Goal: Task Accomplishment & Management: Use online tool/utility

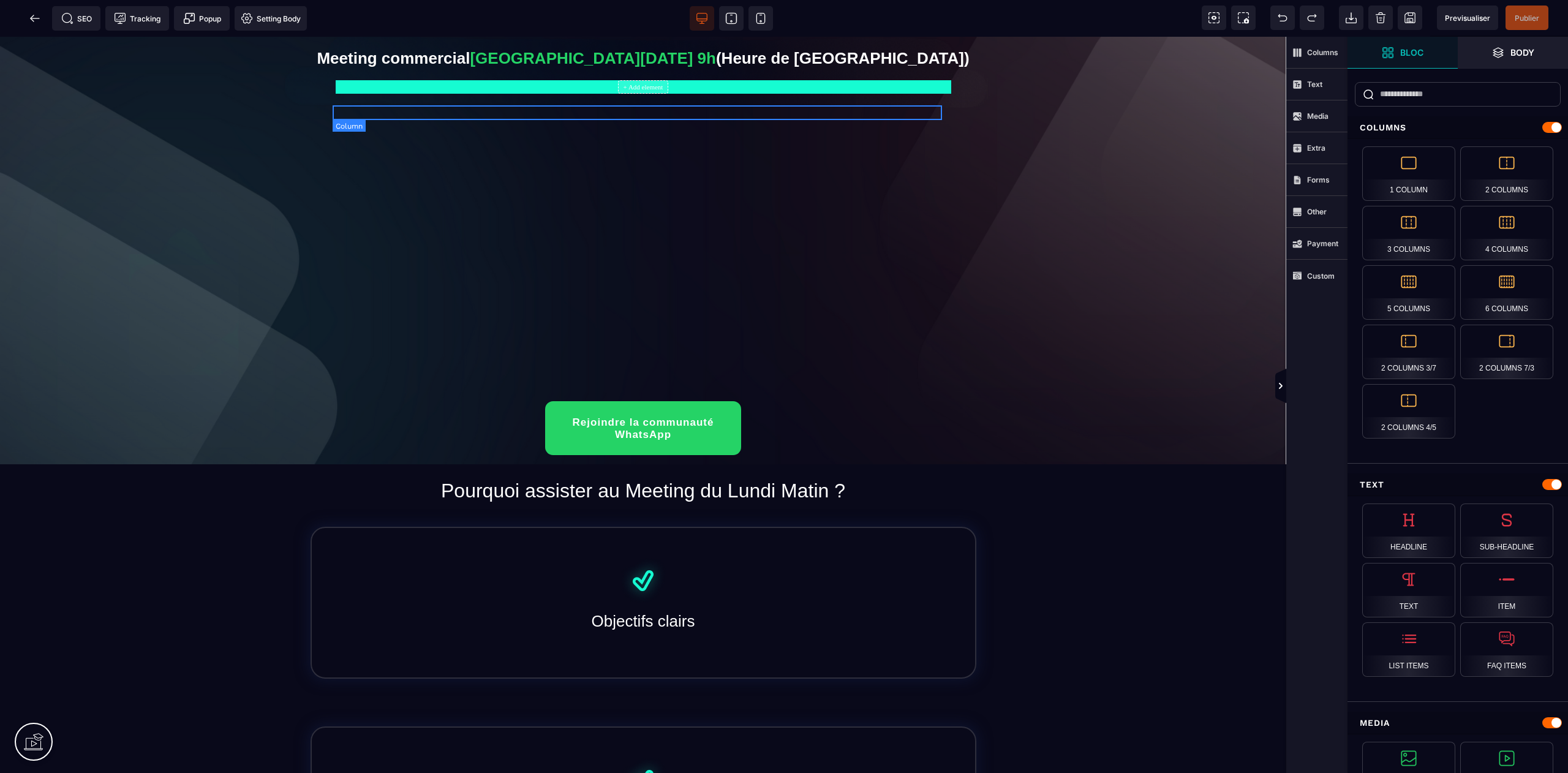
click at [722, 94] on div "+ Add element" at bounding box center [643, 87] width 615 height 14
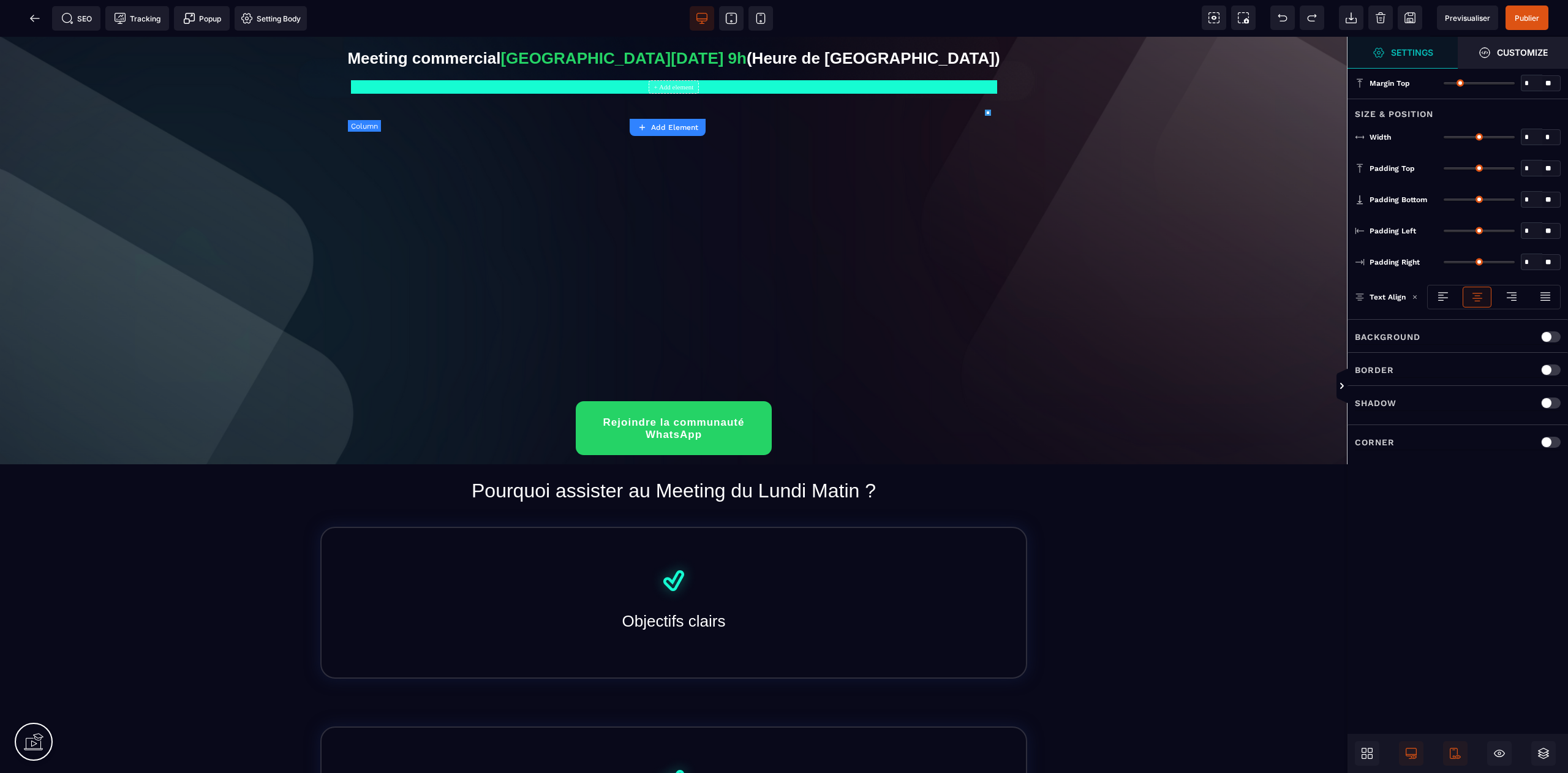
type input "*"
type input "***"
type input "*"
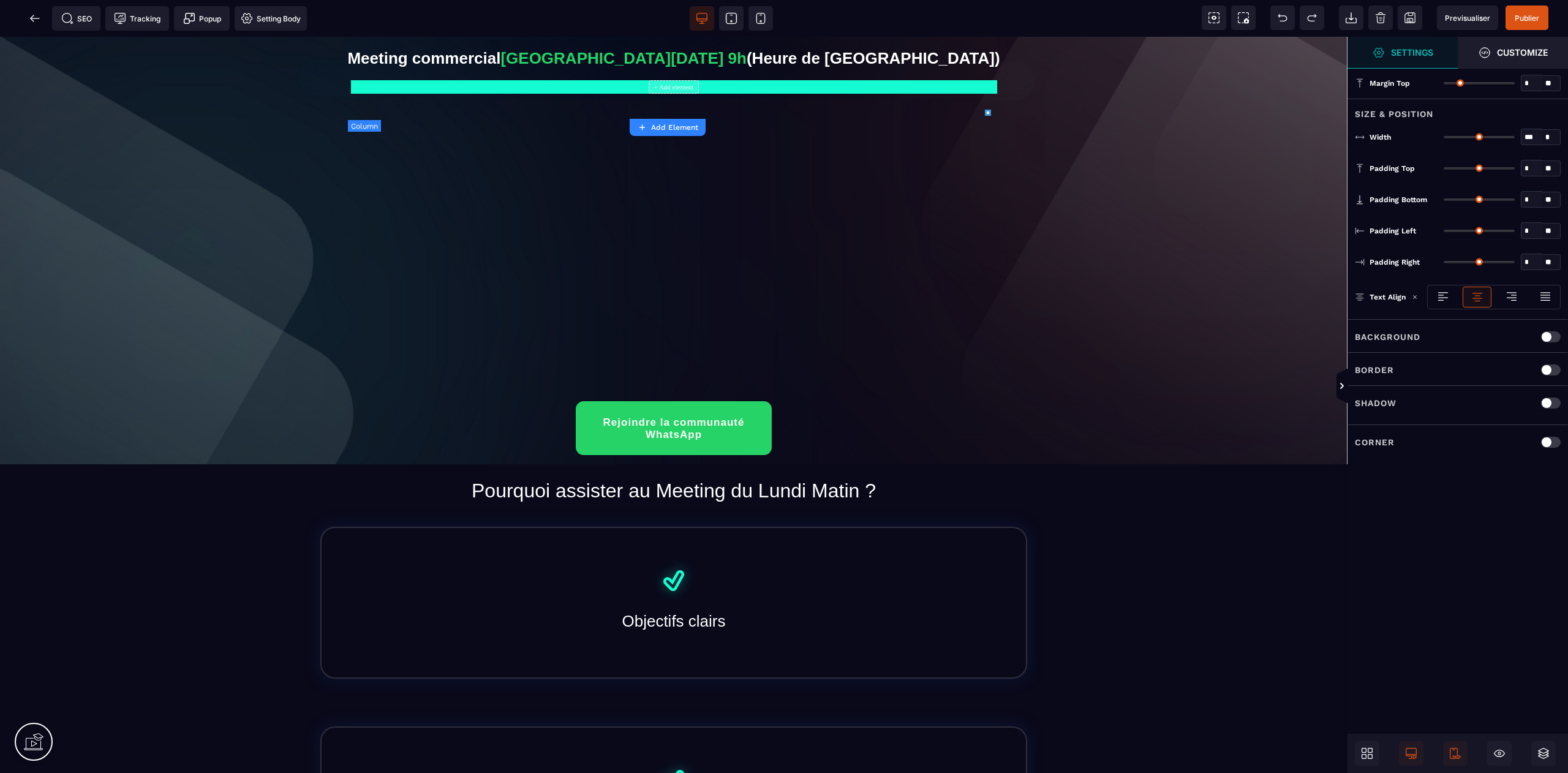
type input "*"
type input "**"
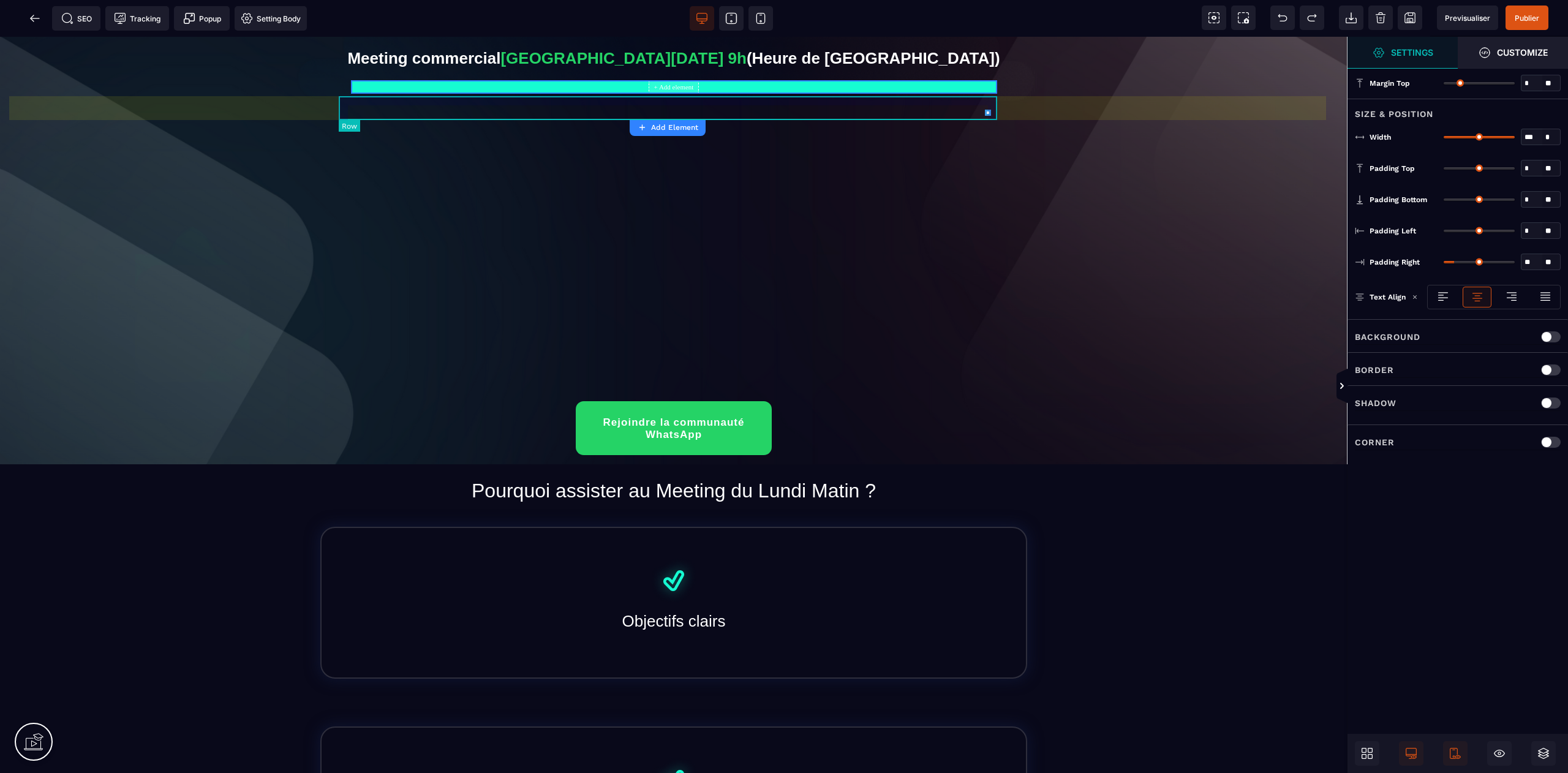
click at [420, 94] on div "+ Add element" at bounding box center [674, 82] width 665 height 23
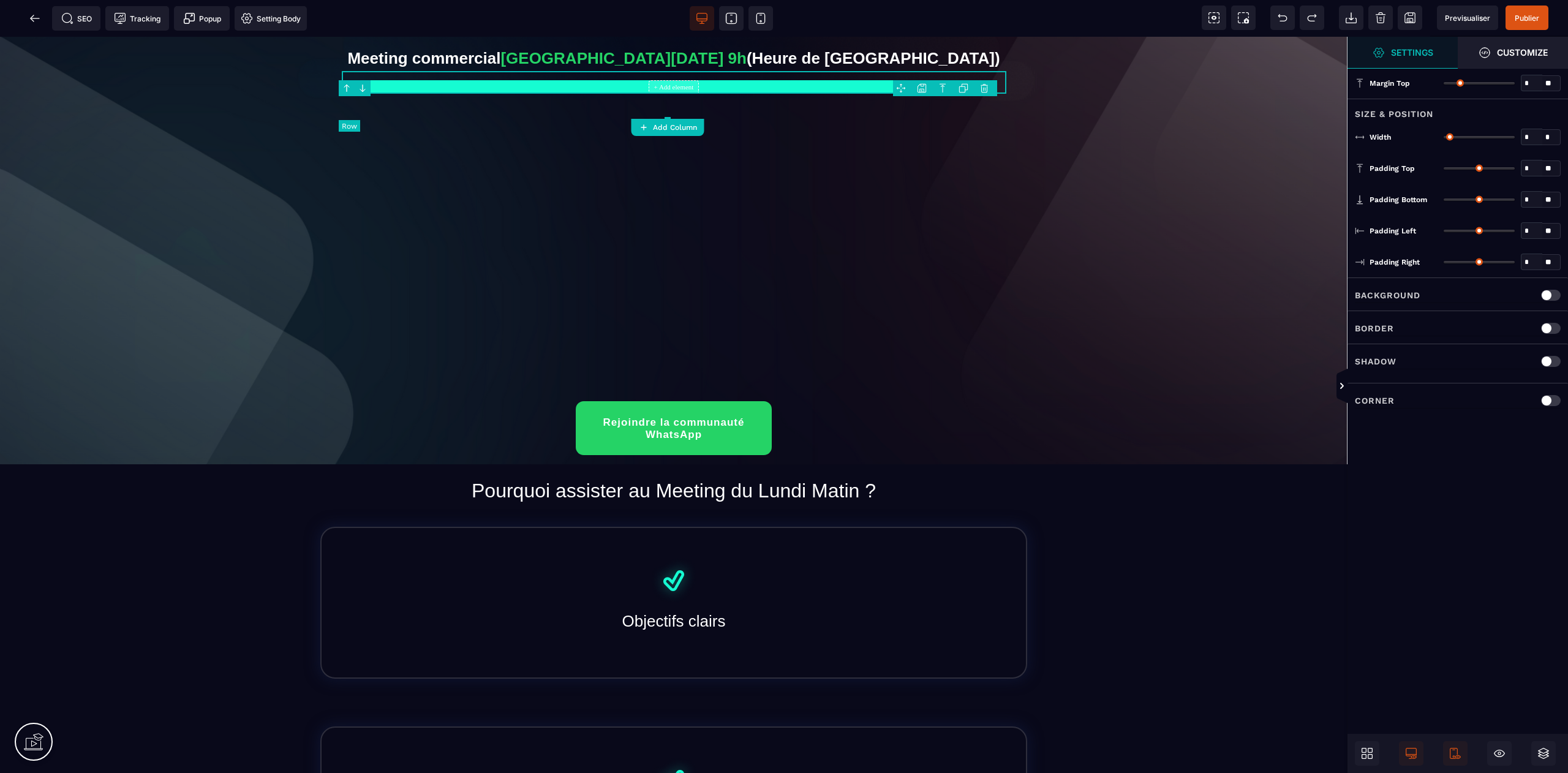
type input "*"
type input "****"
type input "**"
type input "*"
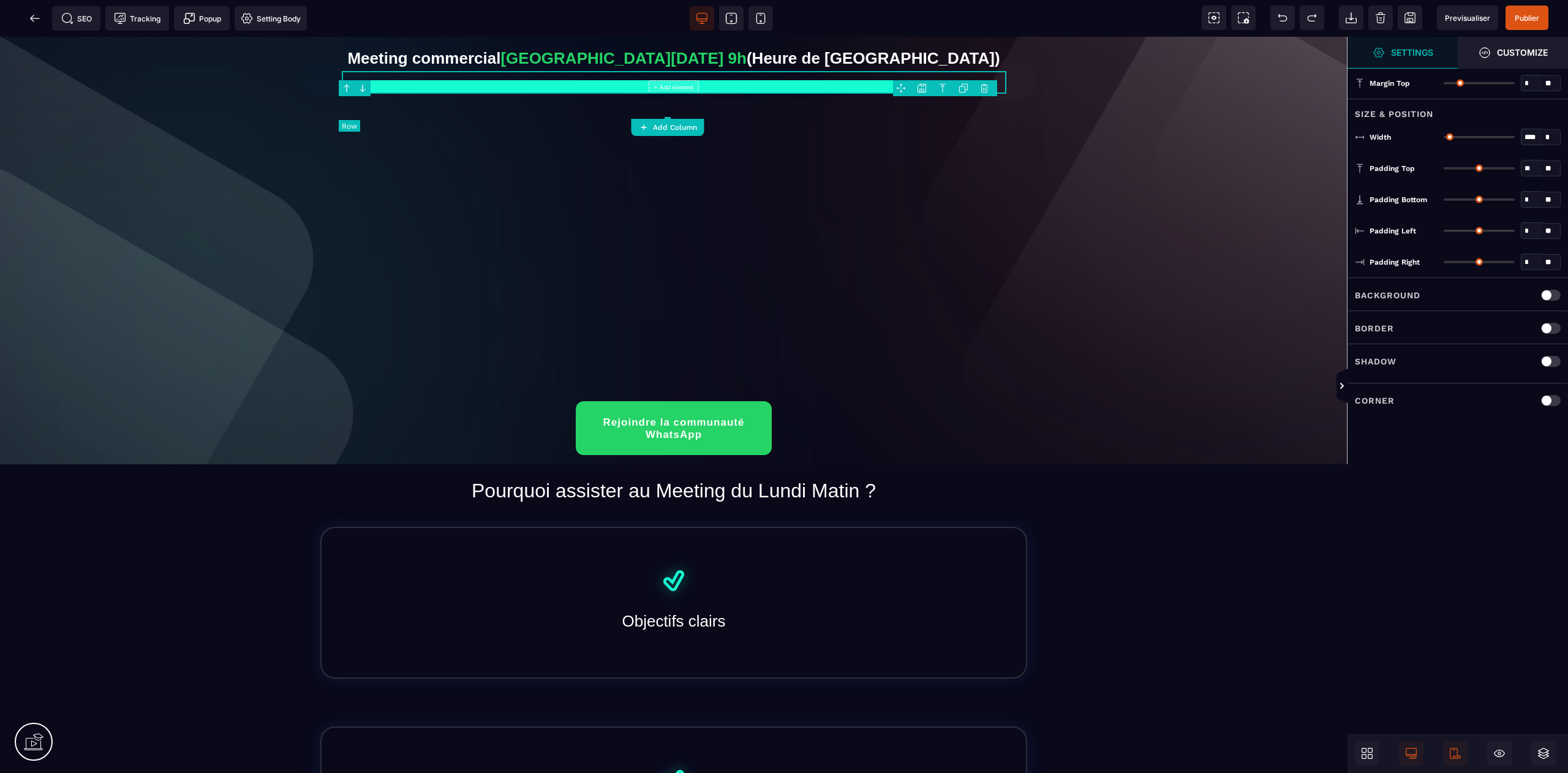
type input "*"
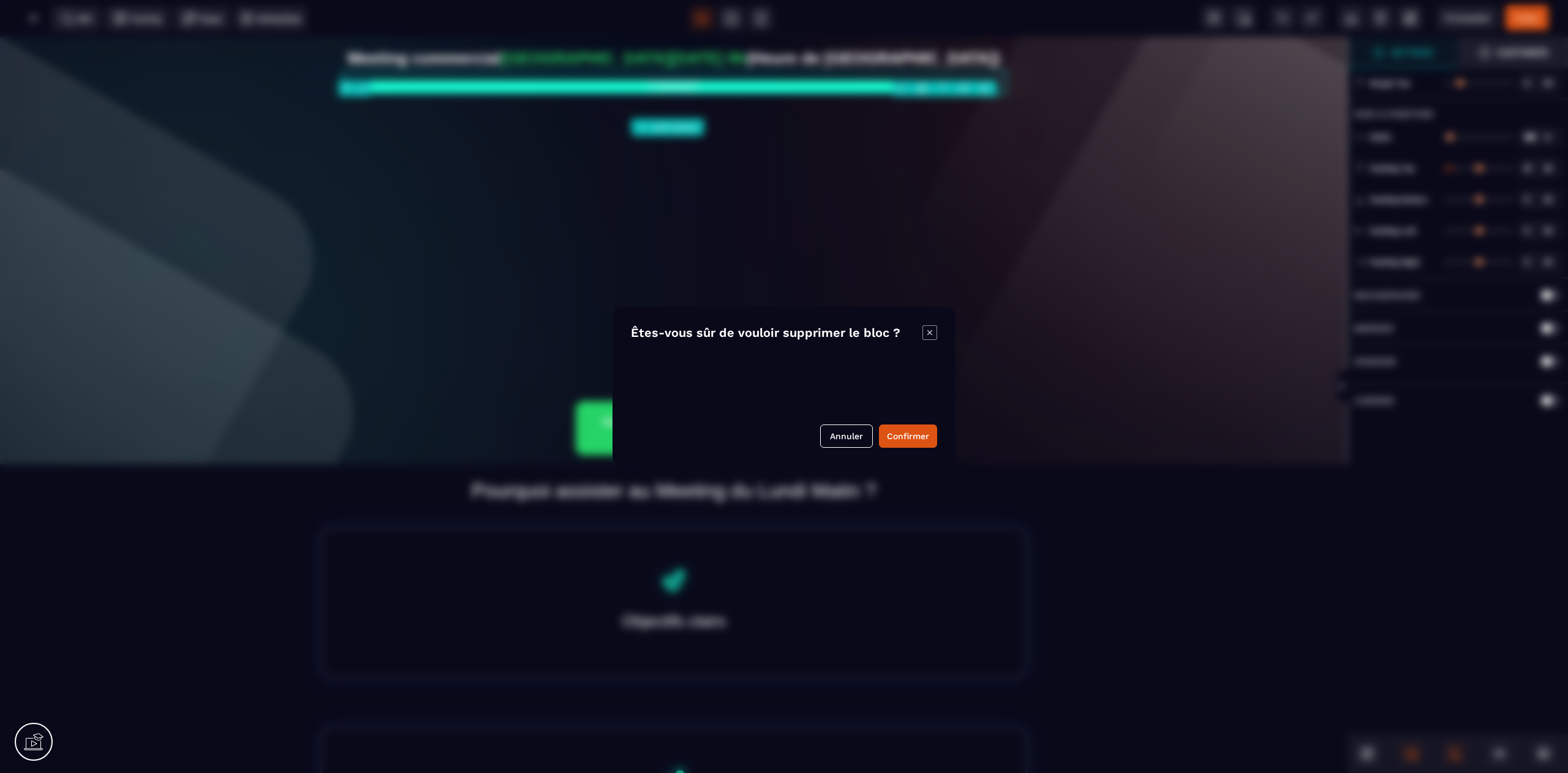
click at [986, 87] on body "B" at bounding box center [784, 386] width 1568 height 773
click at [905, 433] on button "Confirmer" at bounding box center [908, 436] width 58 height 23
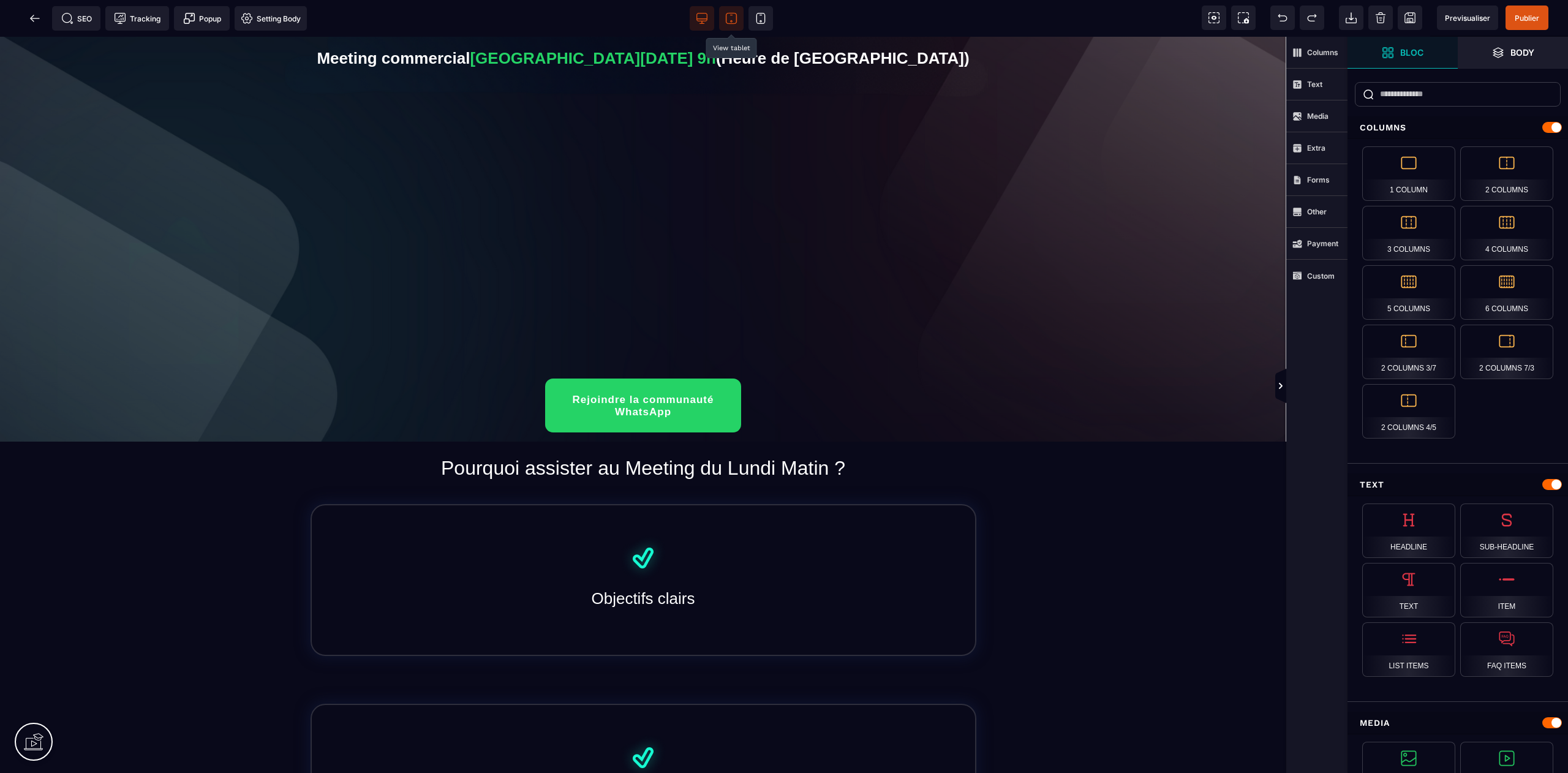
click at [734, 19] on icon at bounding box center [731, 18] width 12 height 12
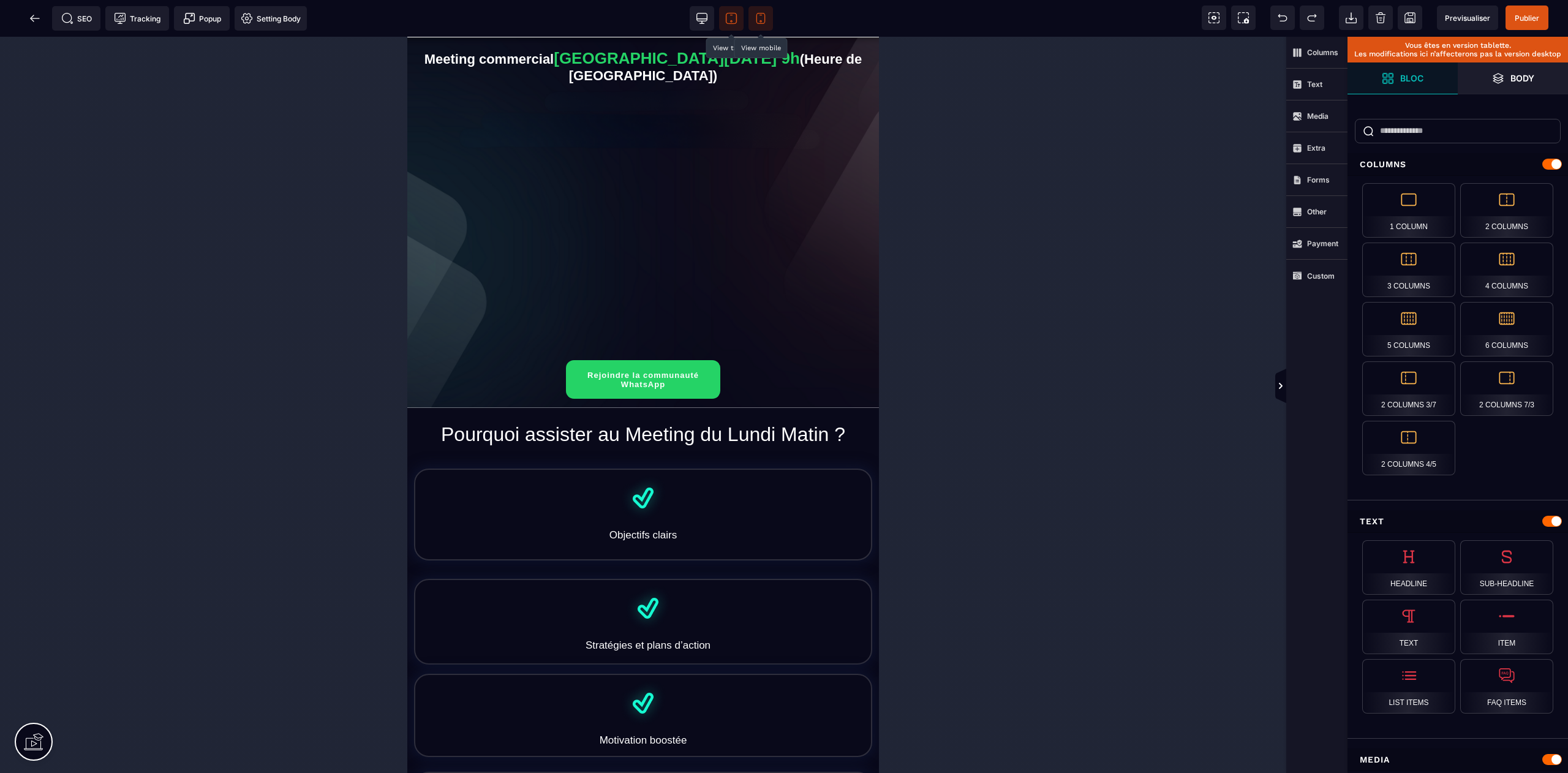
click at [760, 19] on icon at bounding box center [760, 18] width 12 height 12
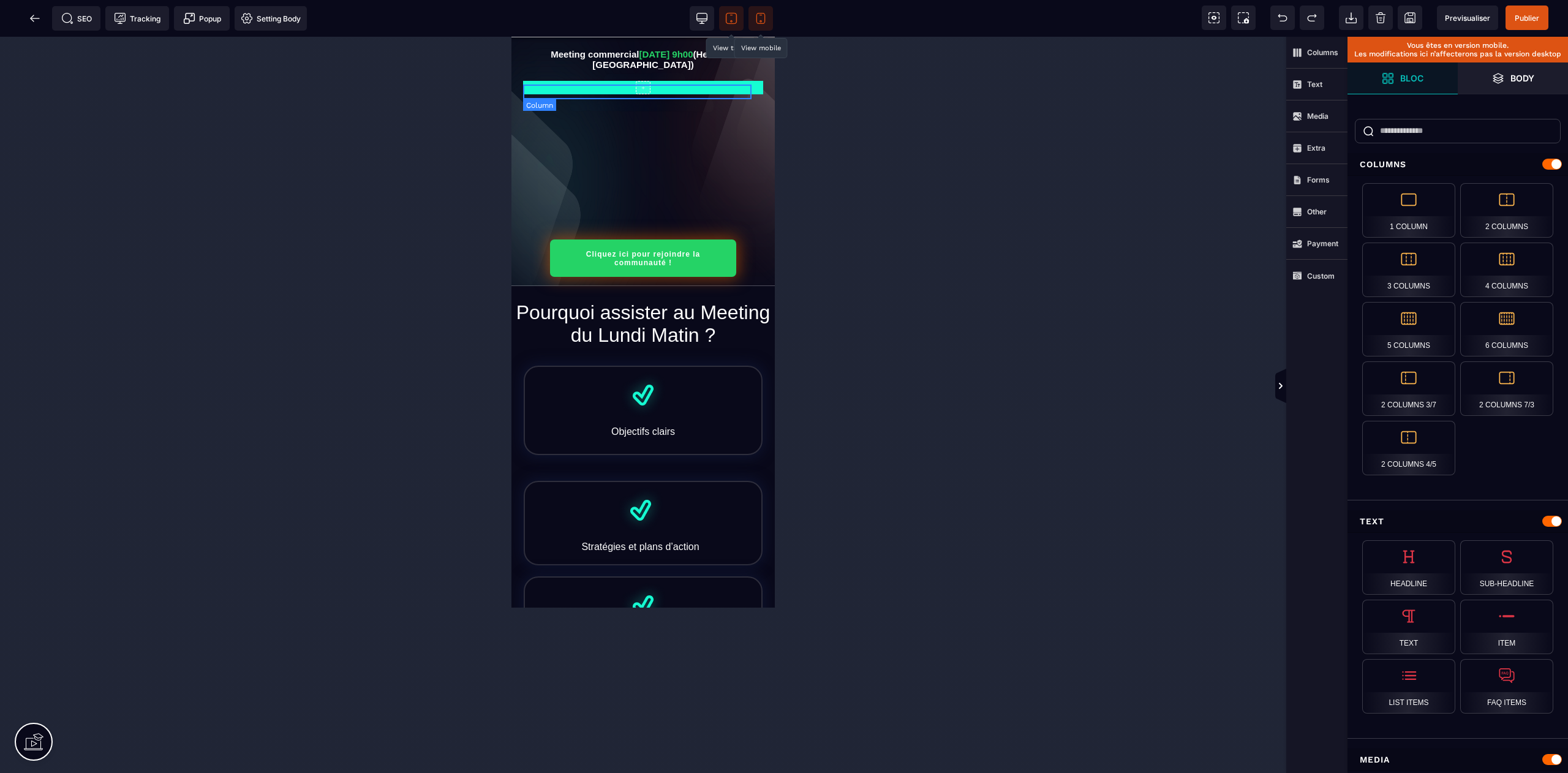
click at [687, 91] on div "+" at bounding box center [643, 87] width 240 height 14
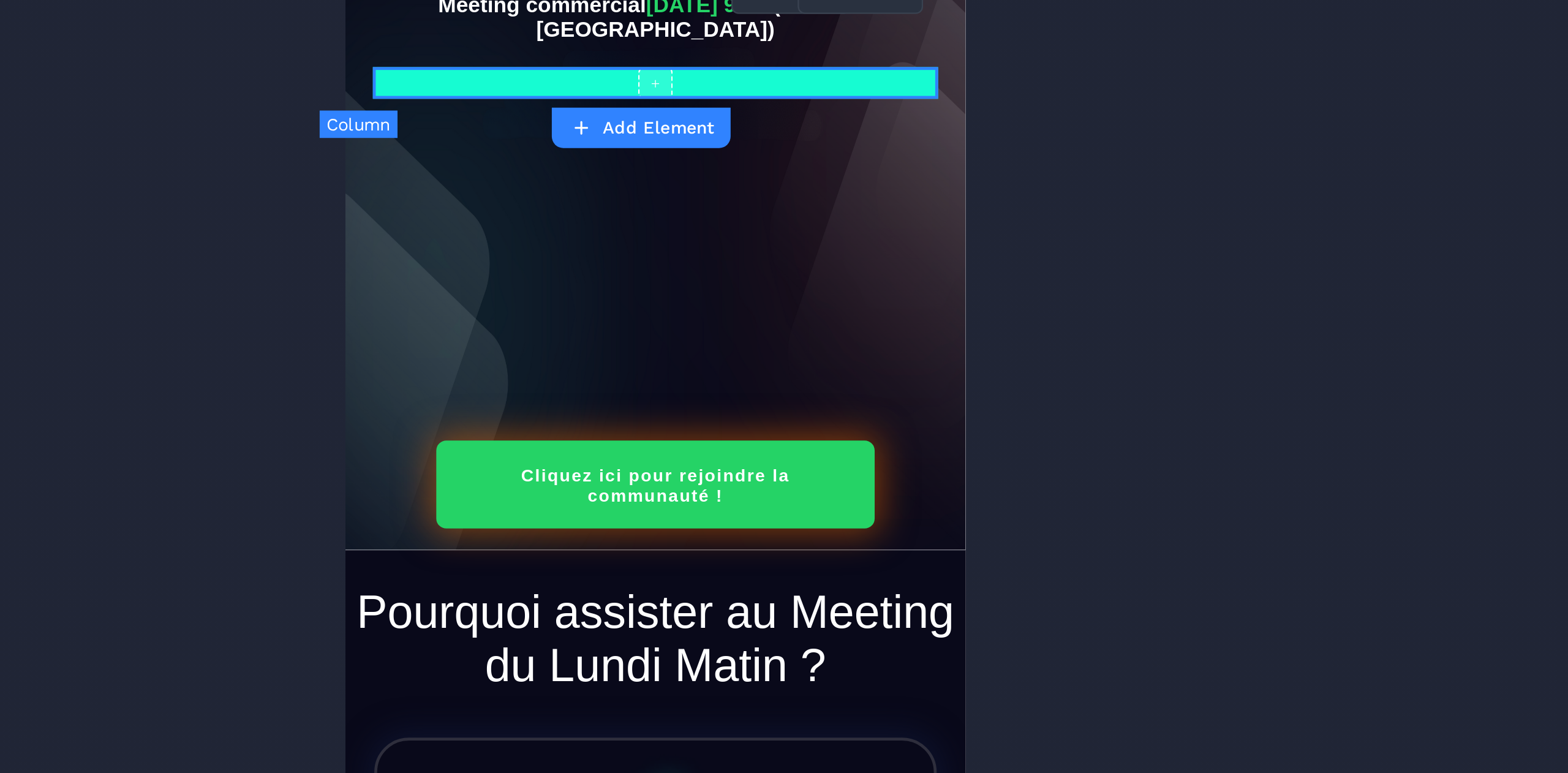
click at [511, 18] on div "+" at bounding box center [477, 14] width 240 height 14
click at [529, 13] on div "+" at bounding box center [477, 14] width 240 height 14
click at [564, 21] on div "+" at bounding box center [477, 14] width 240 height 14
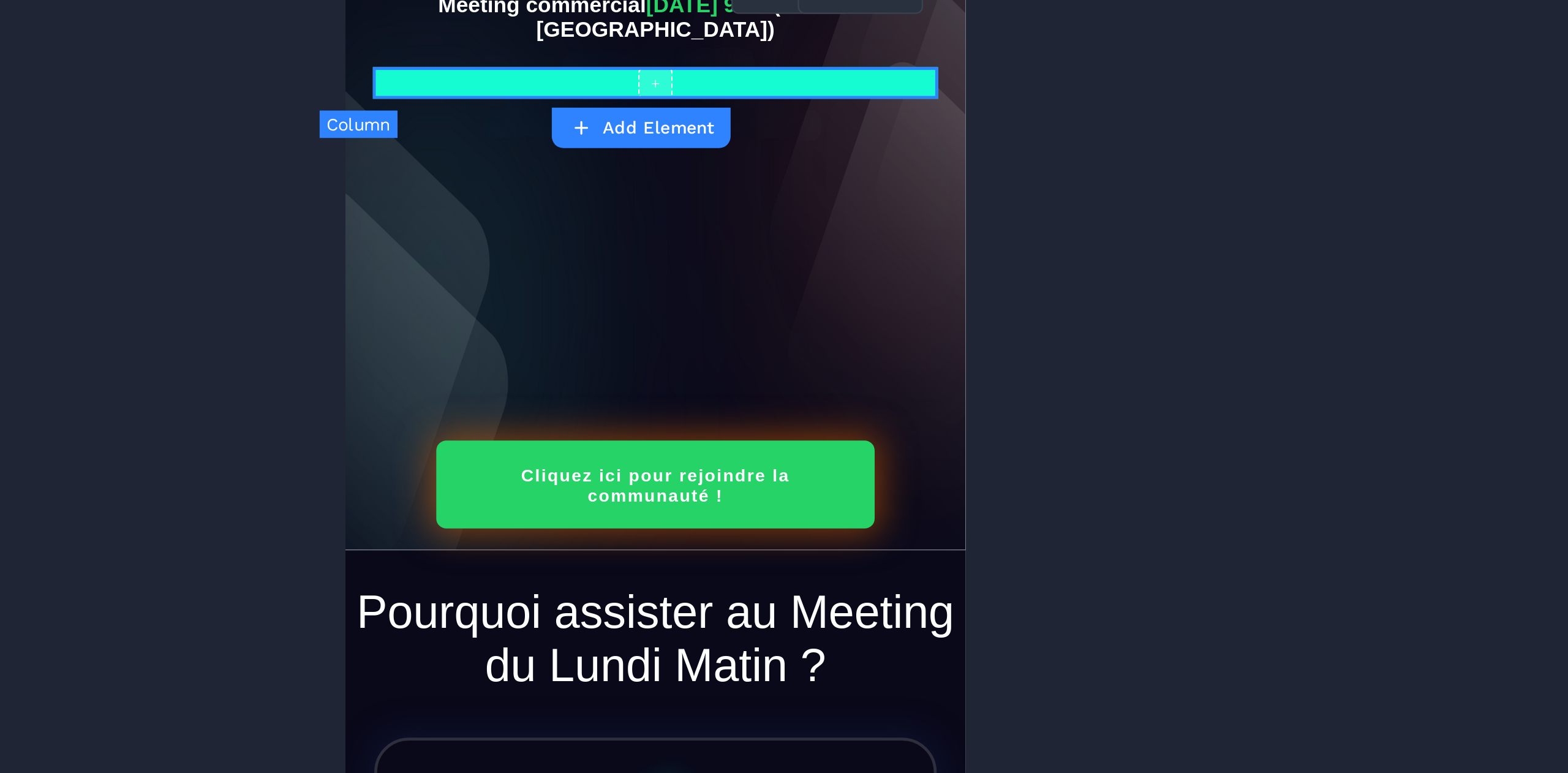
click at [574, 17] on div "+" at bounding box center [477, 14] width 240 height 14
click at [398, 17] on div "+" at bounding box center [477, 14] width 240 height 14
click at [359, 17] on div "+" at bounding box center [477, 14] width 240 height 14
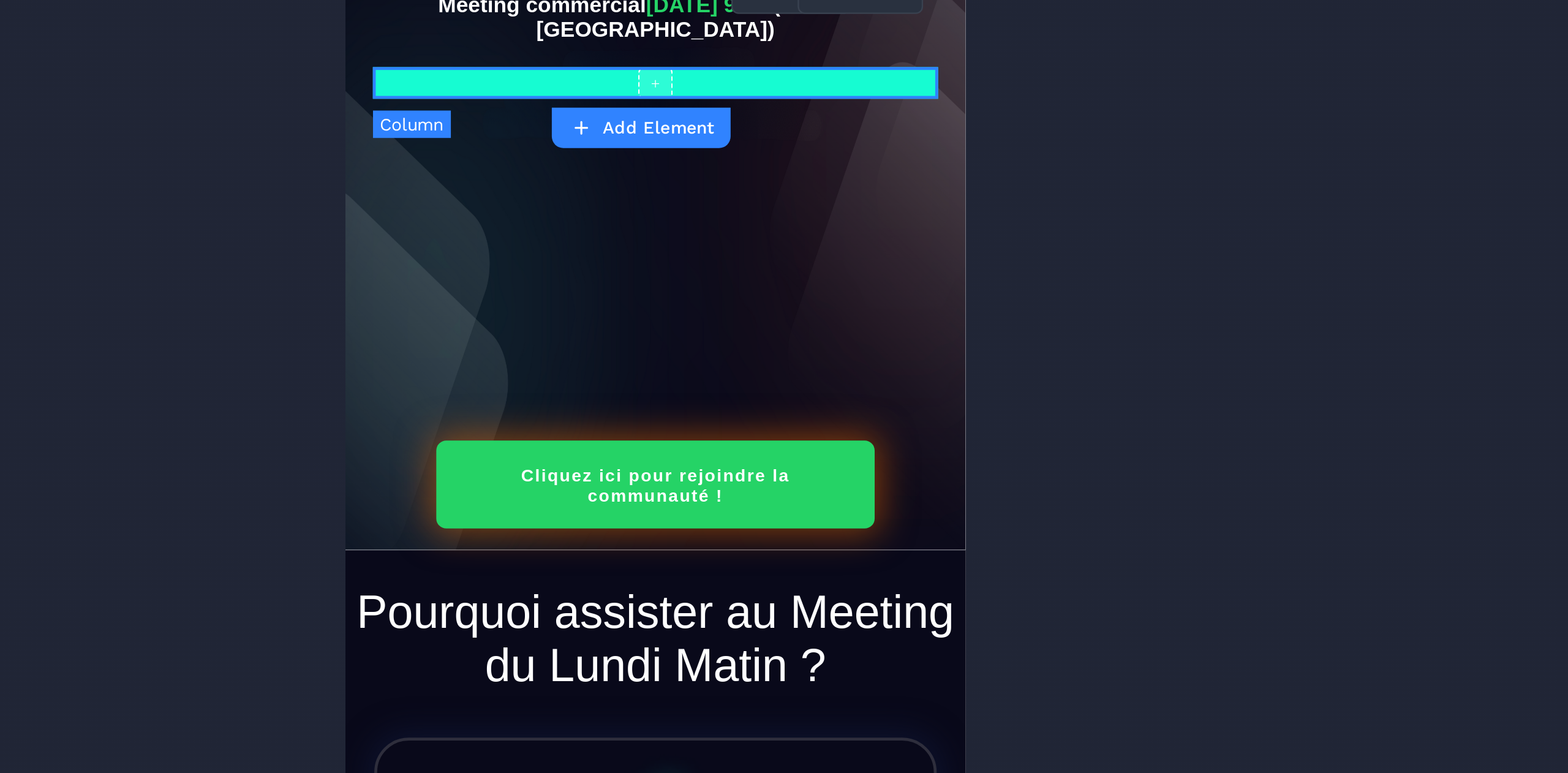
click at [359, 17] on div "+" at bounding box center [477, 14] width 240 height 14
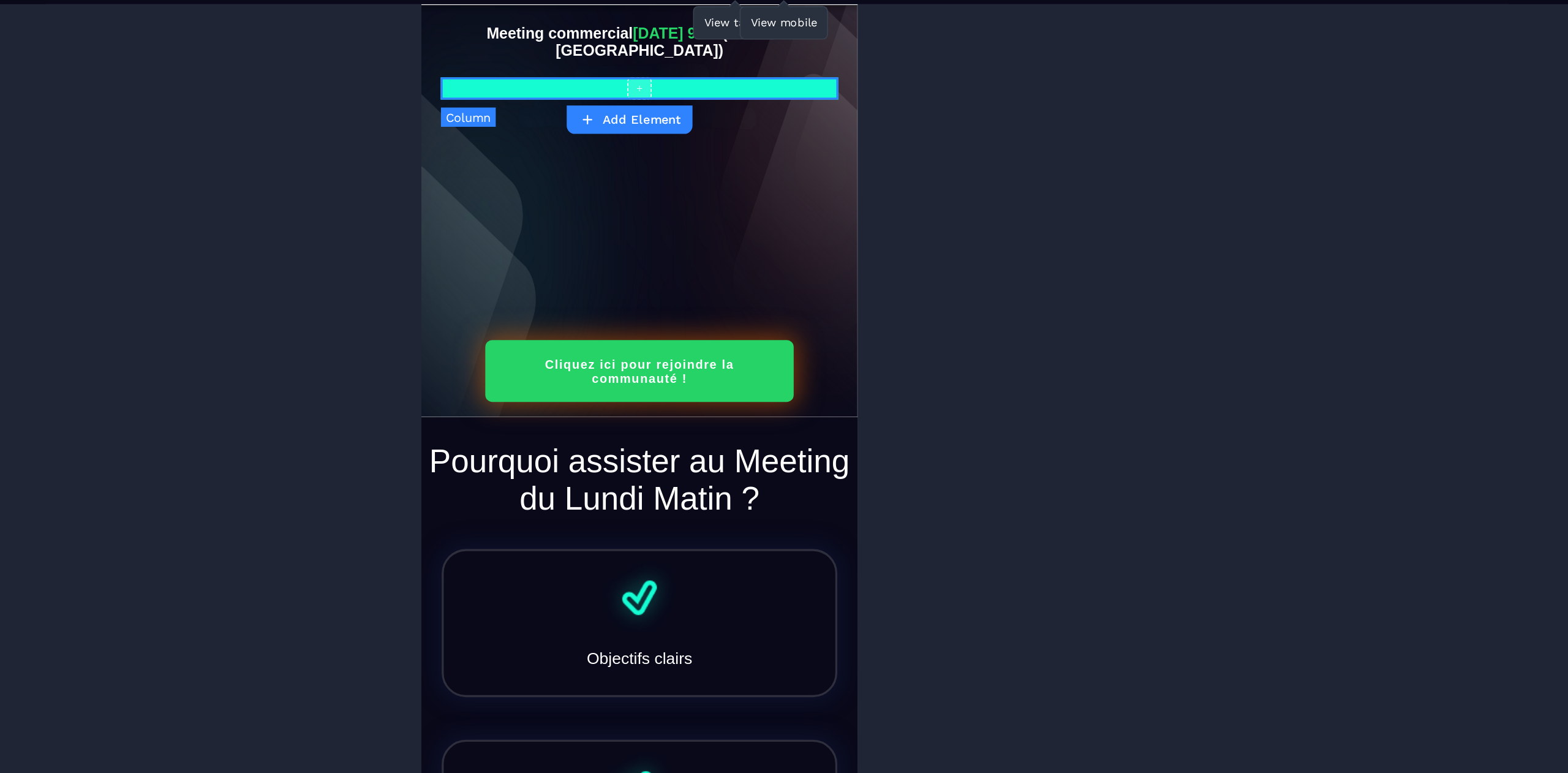
click at [634, 57] on div "+" at bounding box center [553, 54] width 240 height 14
click at [781, 91] on icon at bounding box center [782, 91] width 6 height 6
click at [629, 61] on div "+" at bounding box center [553, 54] width 240 height 14
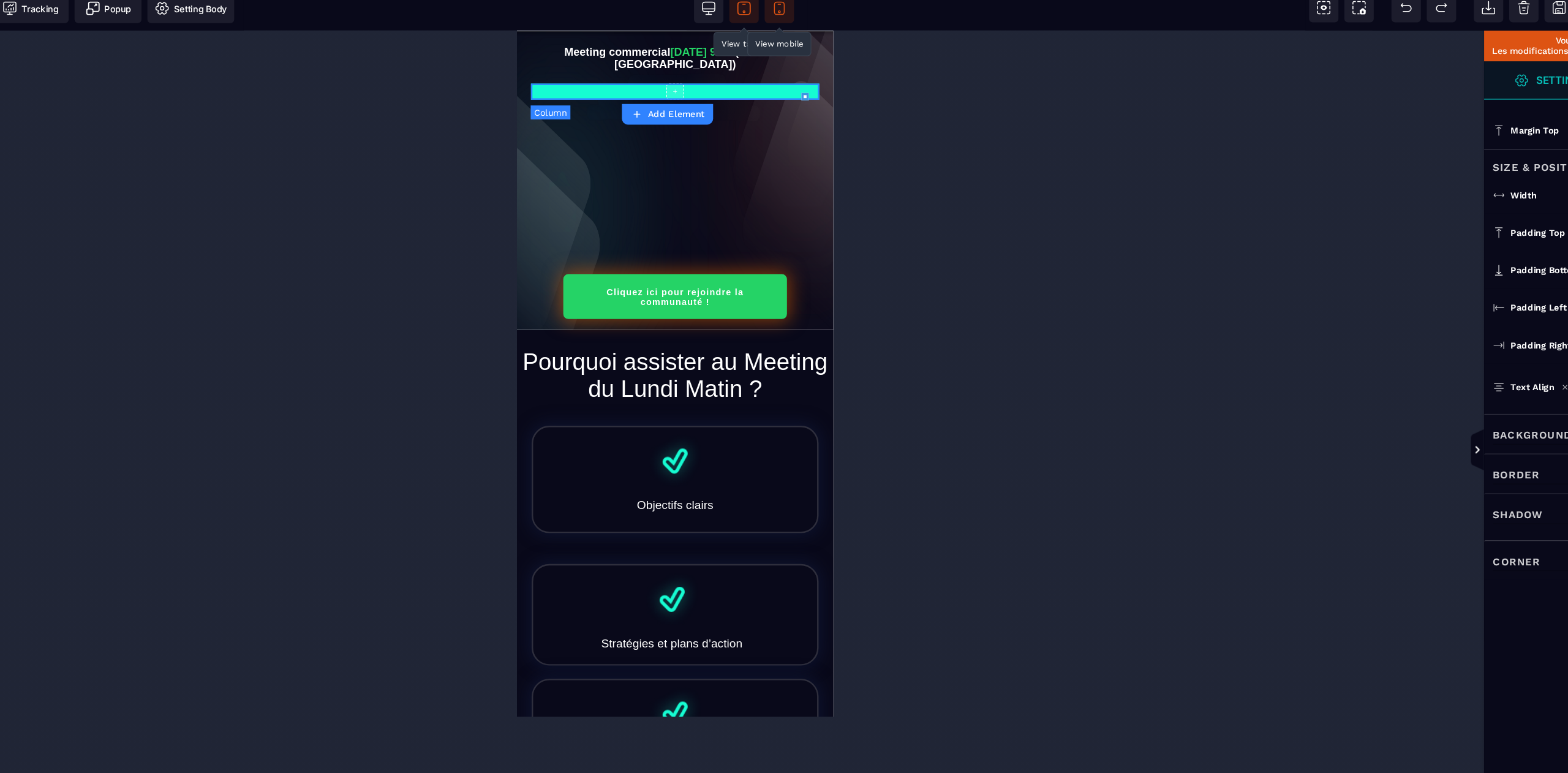
click at [690, 87] on div "+" at bounding box center [648, 81] width 240 height 14
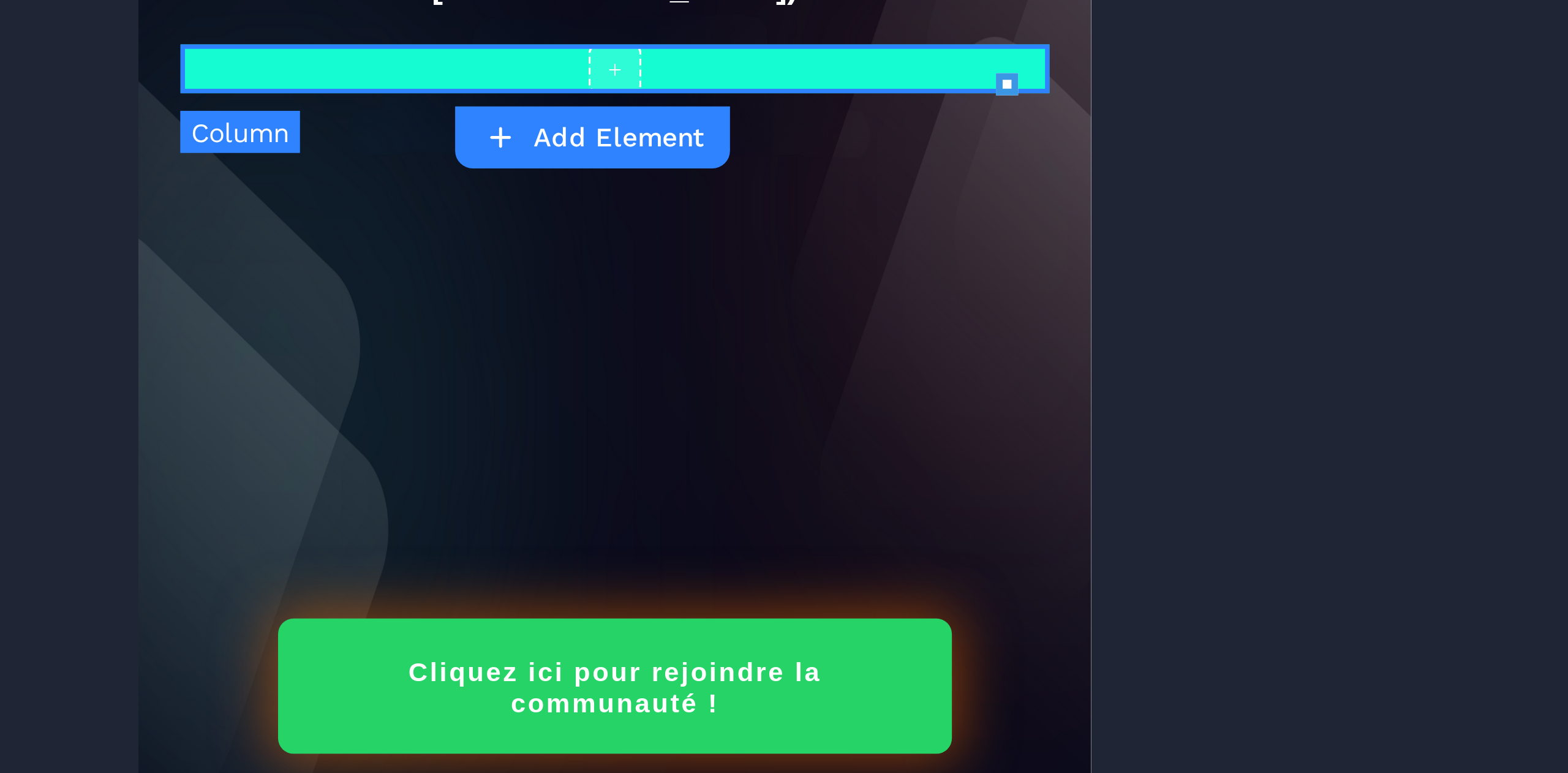
click at [782, 92] on icon at bounding box center [782, 91] width 6 height 6
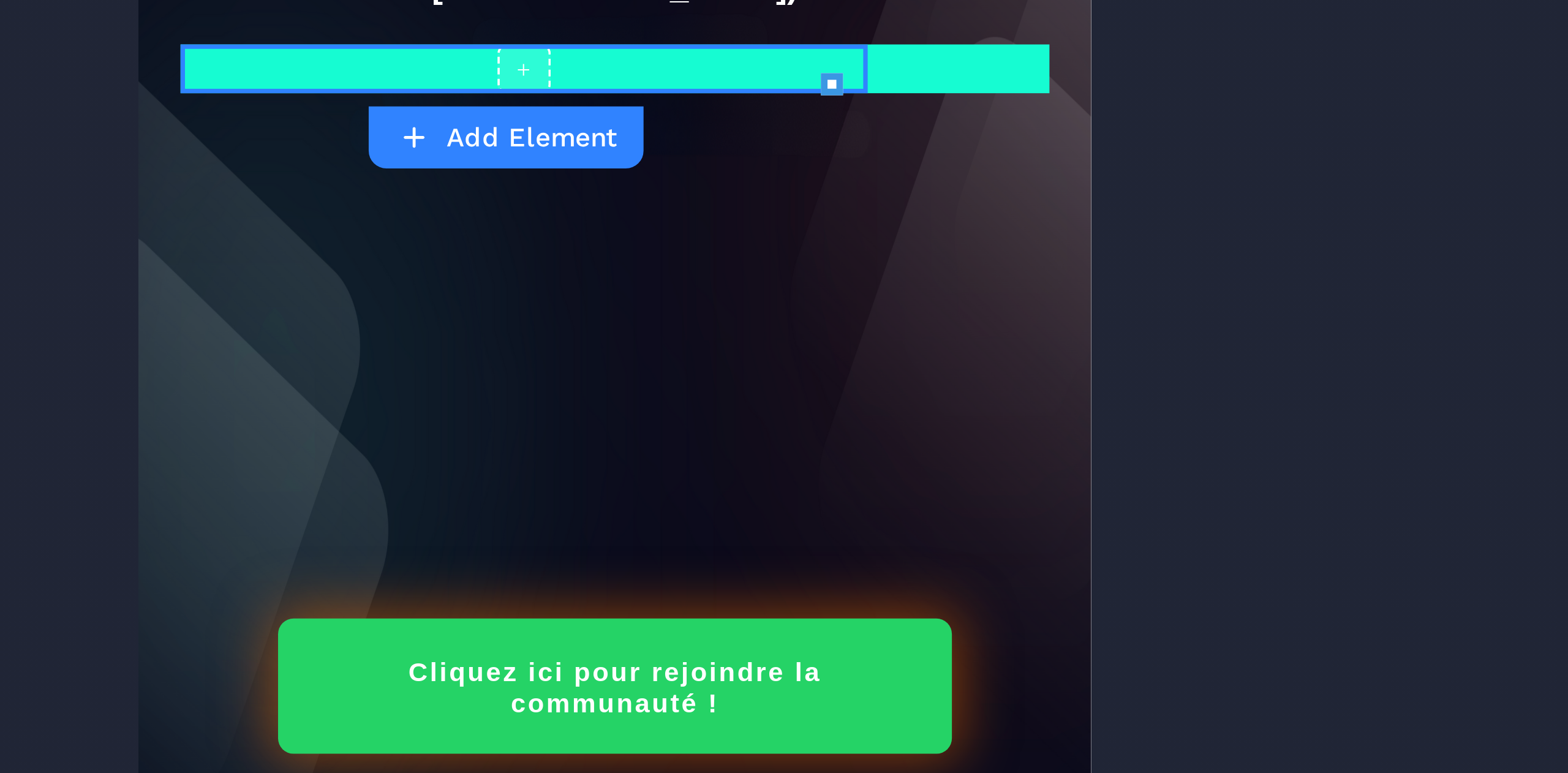
click at [734, 91] on icon at bounding box center [733, 91] width 6 height 6
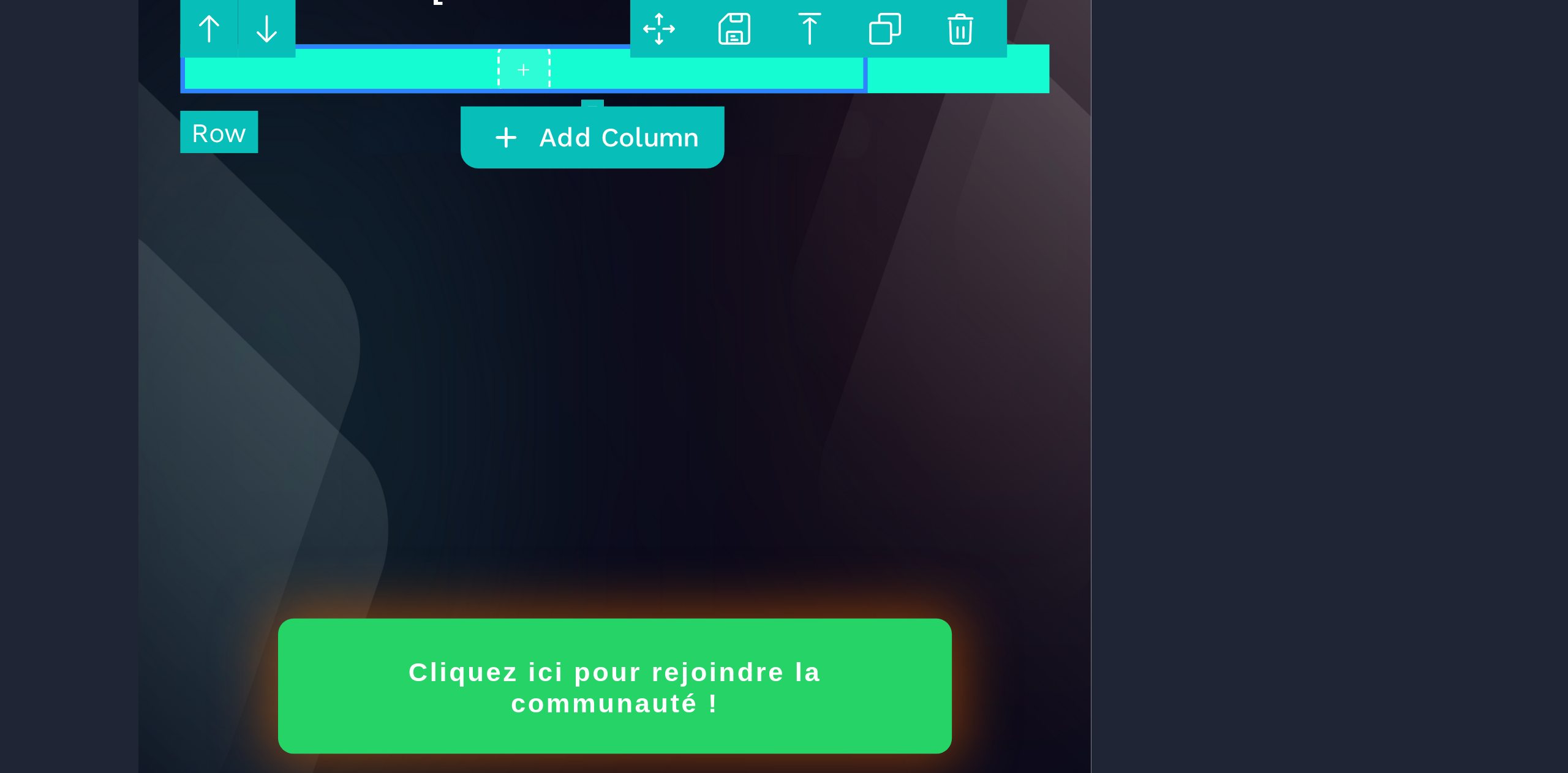
type input "**"
type input "*"
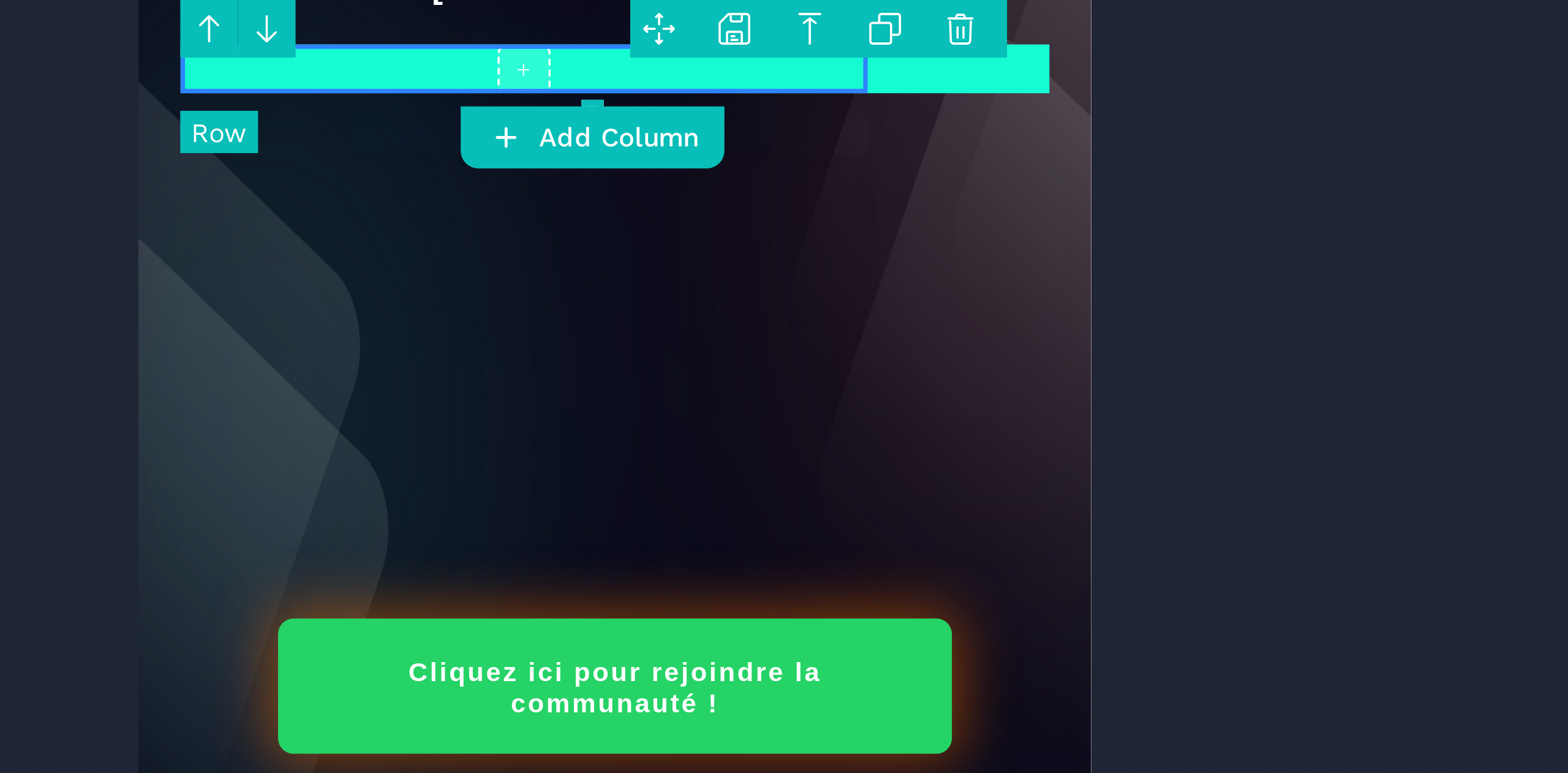
type input "*"
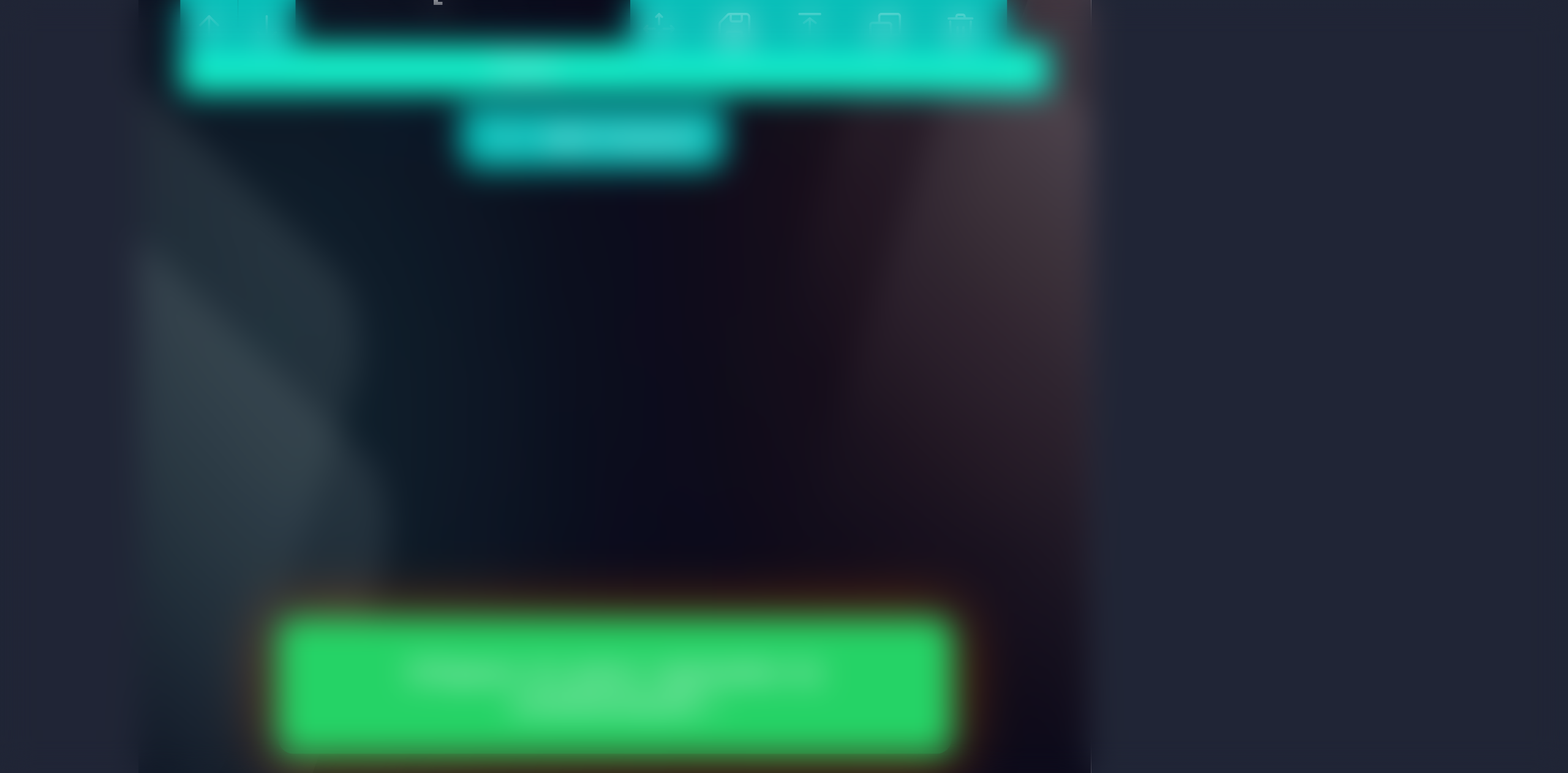
click at [768, 78] on body "B" at bounding box center [784, 386] width 1568 height 773
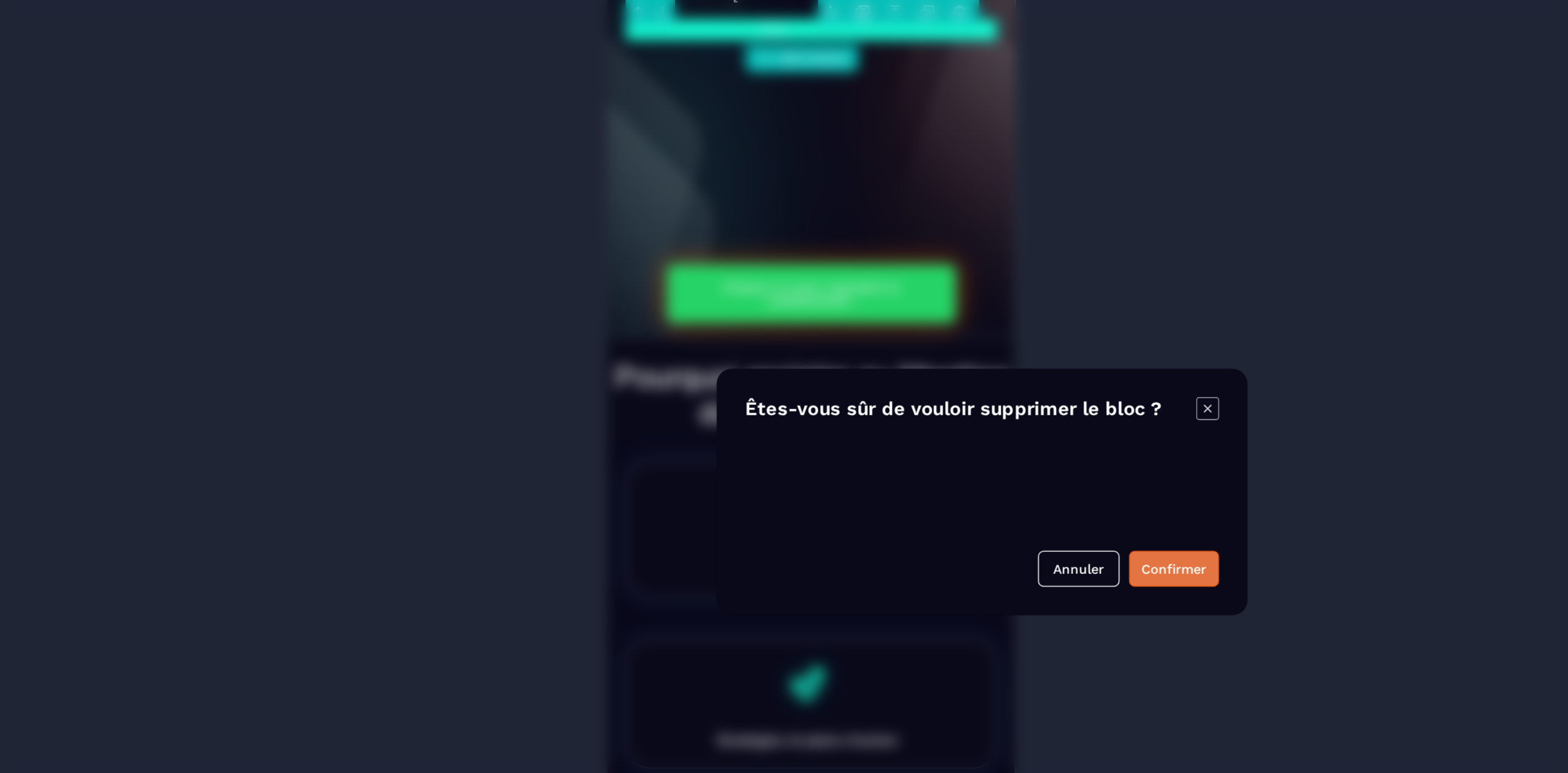
click at [912, 436] on button "Confirmer" at bounding box center [908, 436] width 58 height 23
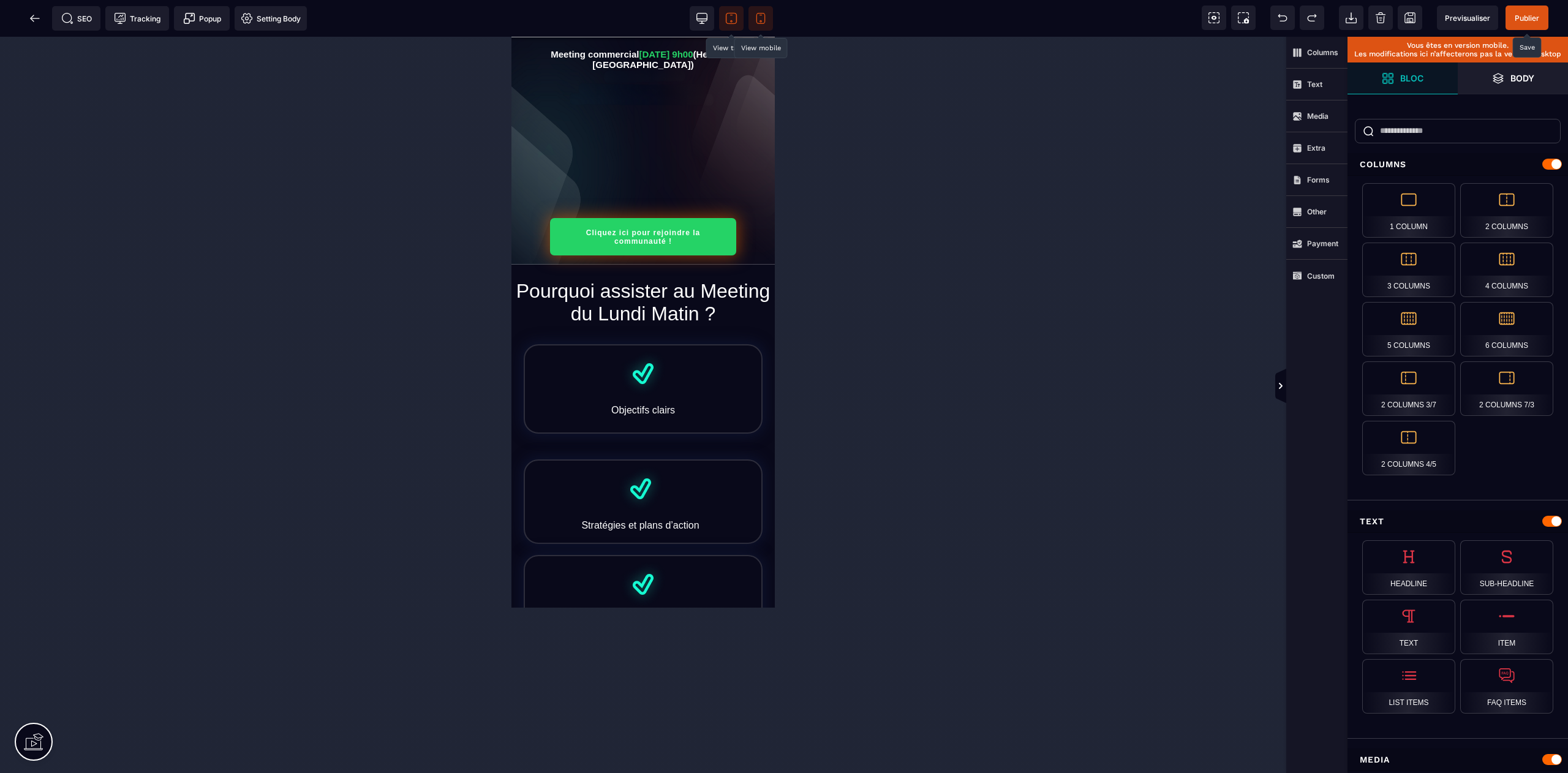
click at [1532, 17] on span "Publier" at bounding box center [1527, 18] width 25 height 9
click at [28, 19] on icon at bounding box center [34, 18] width 12 height 12
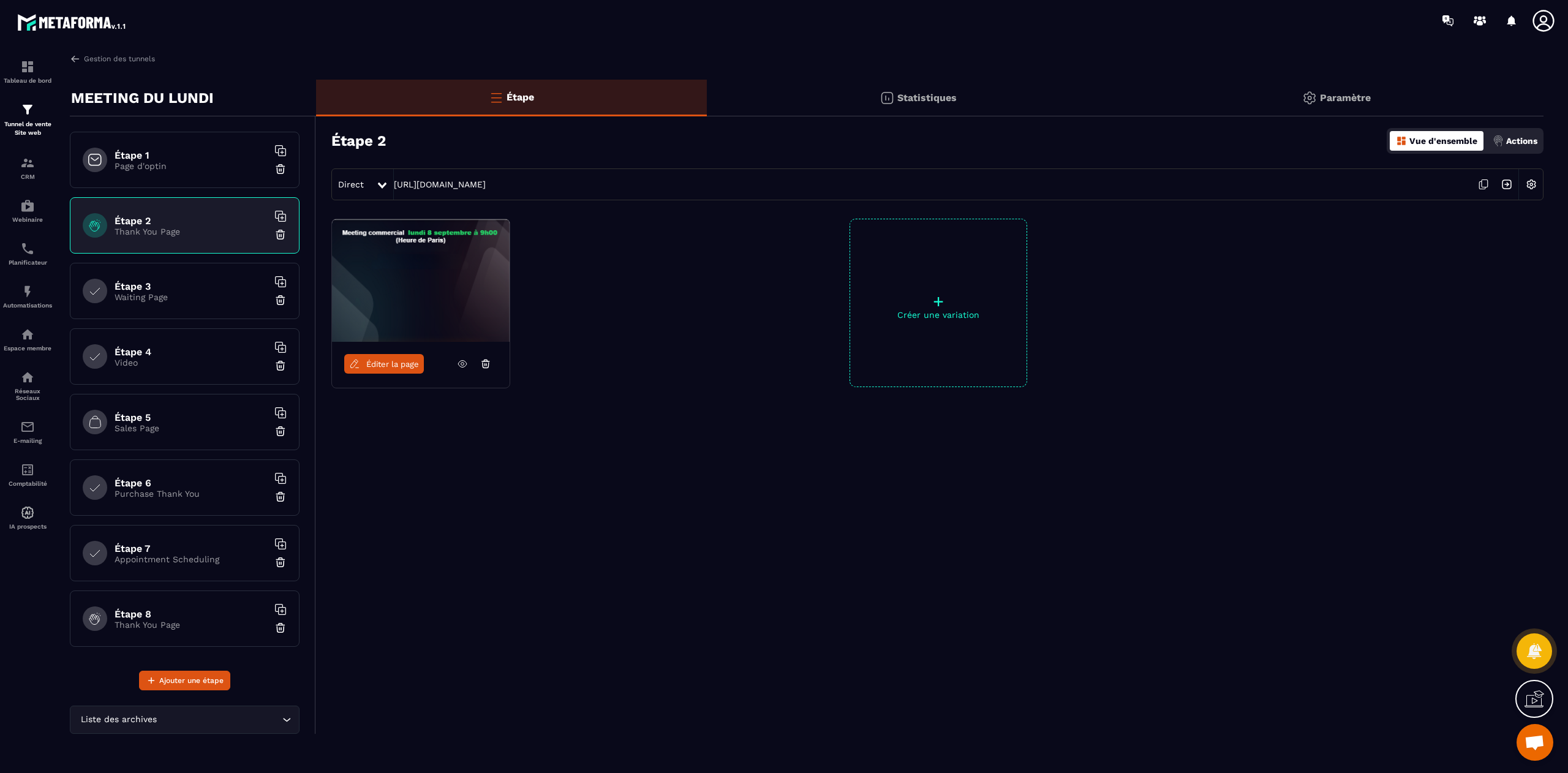
click at [132, 293] on p "Waiting Page" at bounding box center [191, 297] width 153 height 10
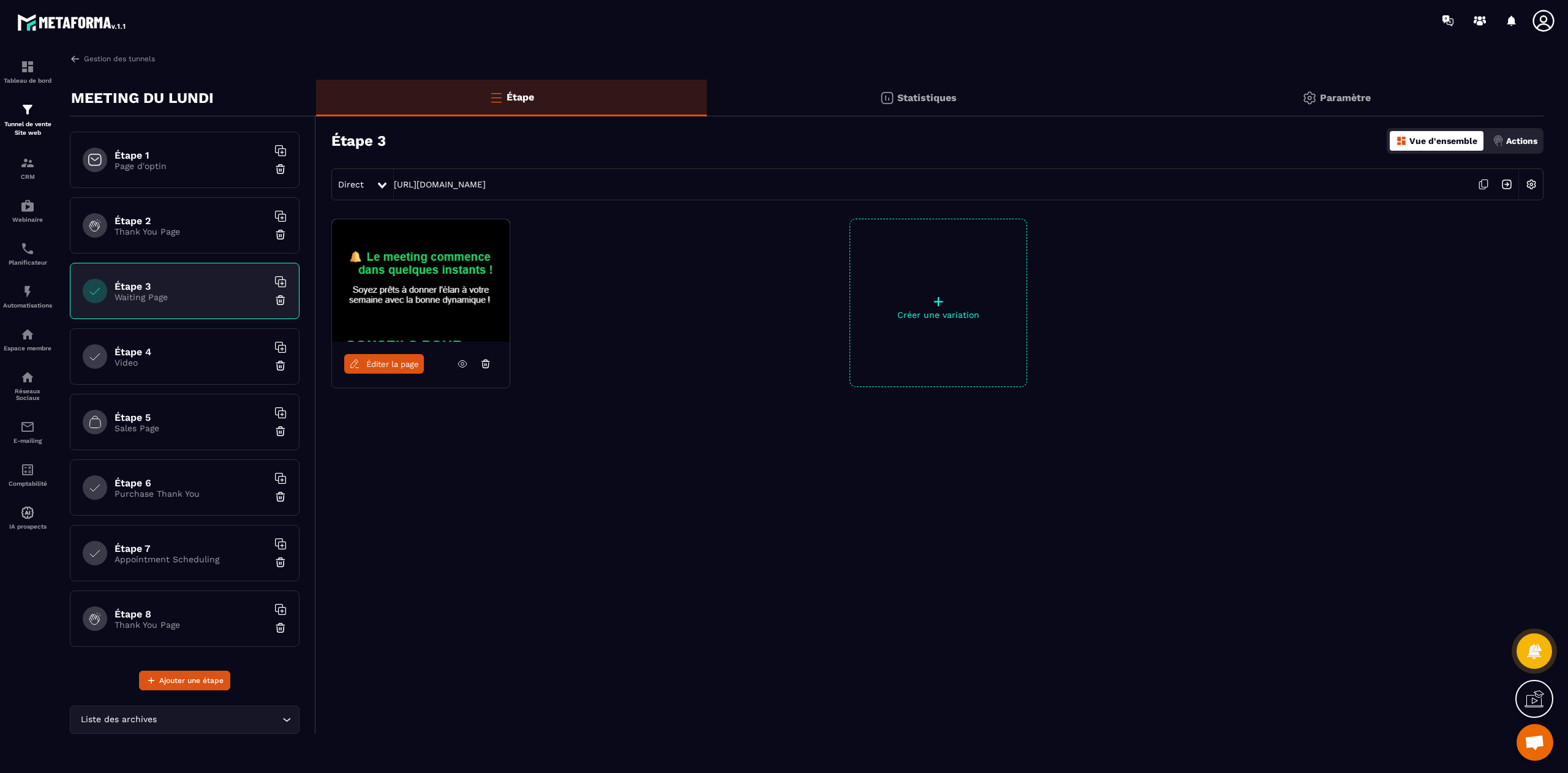
click at [155, 166] on p "Page d'optin" at bounding box center [191, 166] width 153 height 10
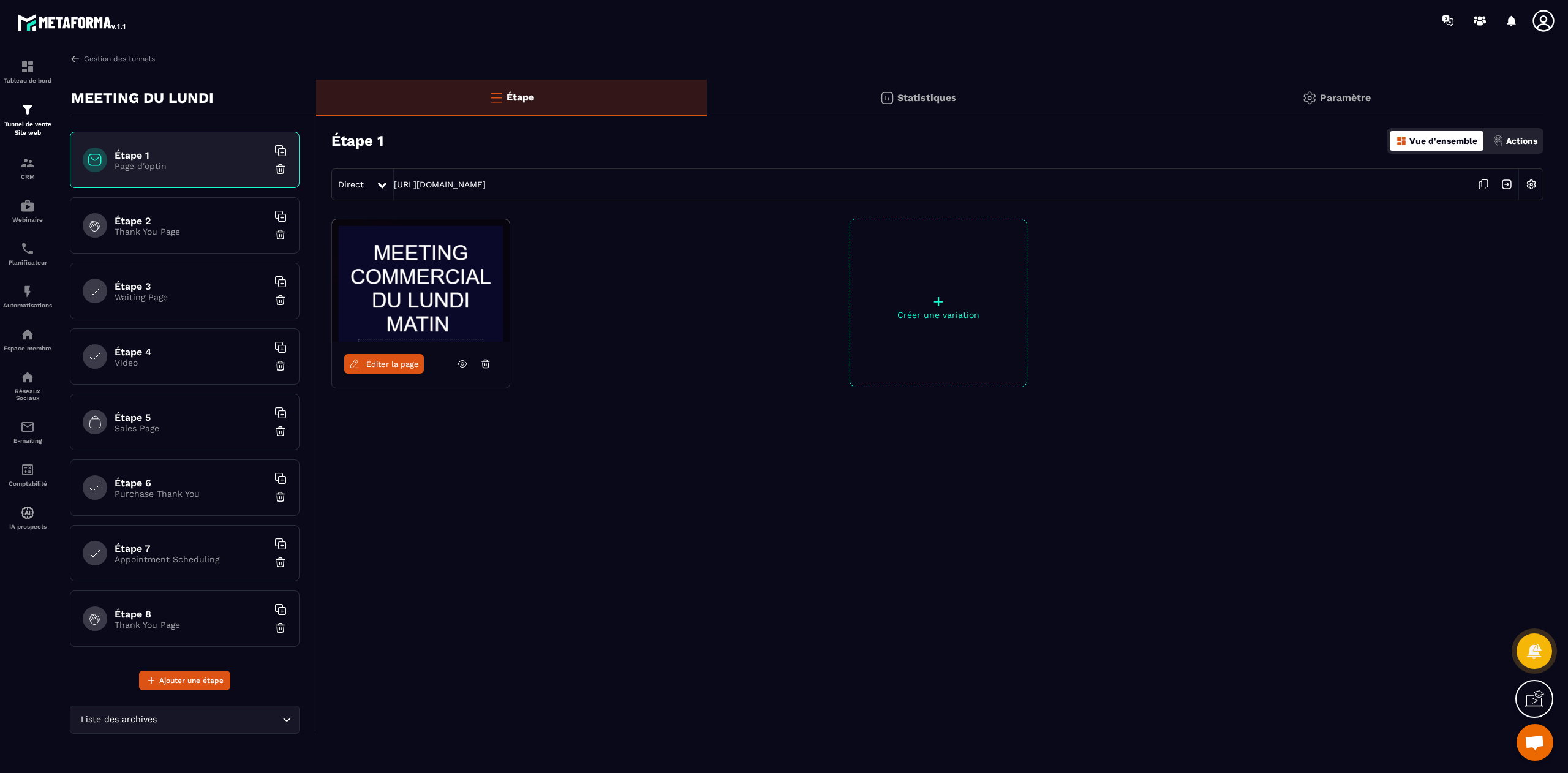
click at [387, 365] on span "Éditer la page" at bounding box center [392, 364] width 52 height 9
